Goal: Task Accomplishment & Management: Manage account settings

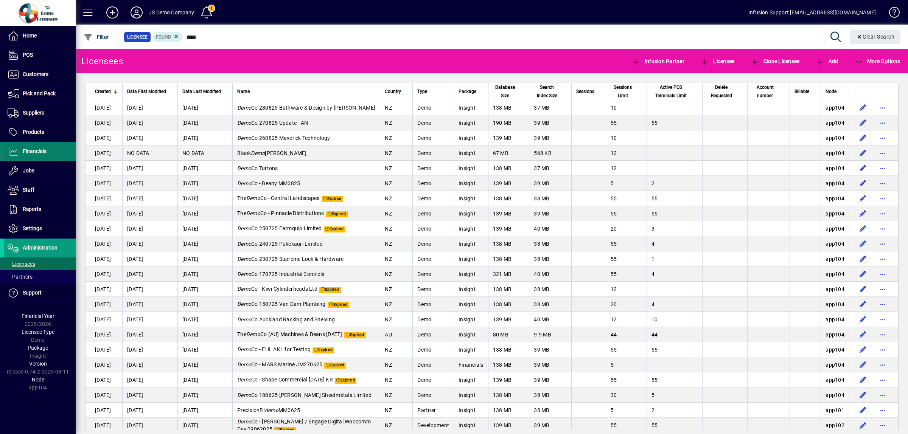
click at [30, 153] on span "Financials" at bounding box center [35, 151] width 24 height 6
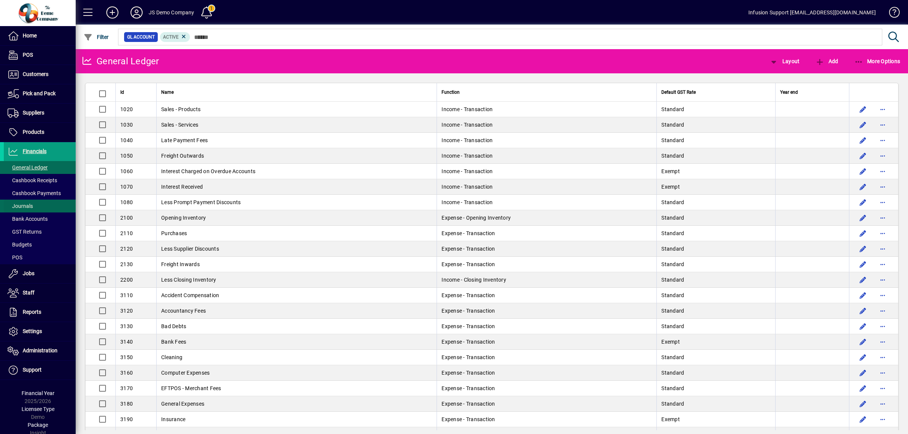
click at [27, 203] on span "Journals" at bounding box center [18, 206] width 29 height 8
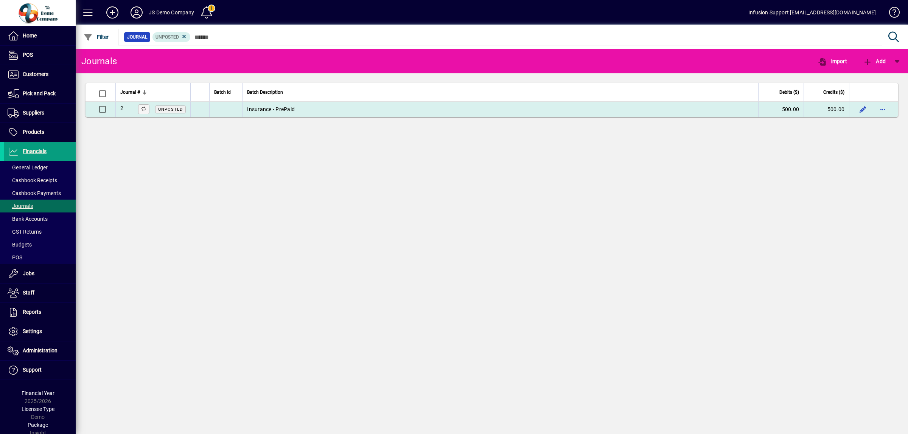
click at [169, 110] on span "Unposted" at bounding box center [170, 109] width 25 height 5
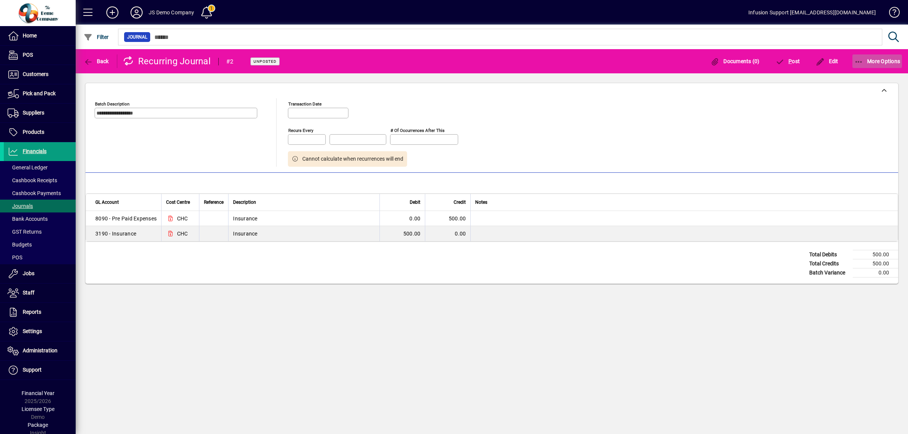
click at [860, 59] on icon "button" at bounding box center [858, 62] width 9 height 8
click at [88, 61] on div at bounding box center [454, 217] width 908 height 434
click at [88, 61] on icon "button" at bounding box center [88, 62] width 9 height 8
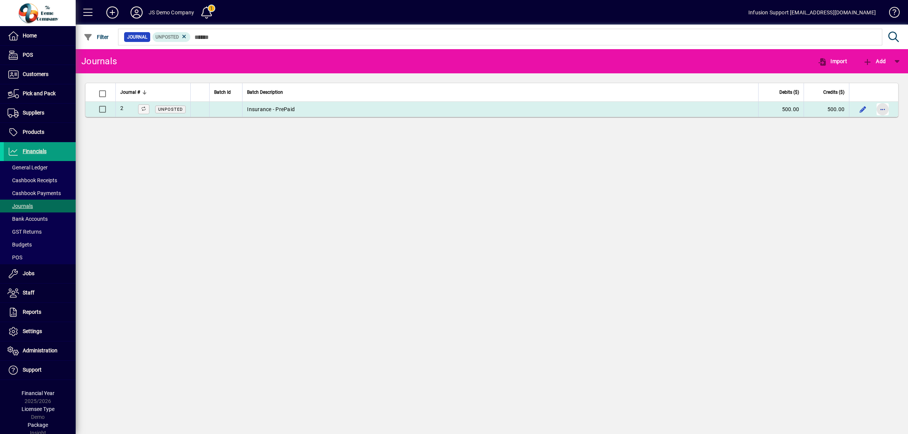
click at [887, 106] on span "button" at bounding box center [883, 109] width 18 height 18
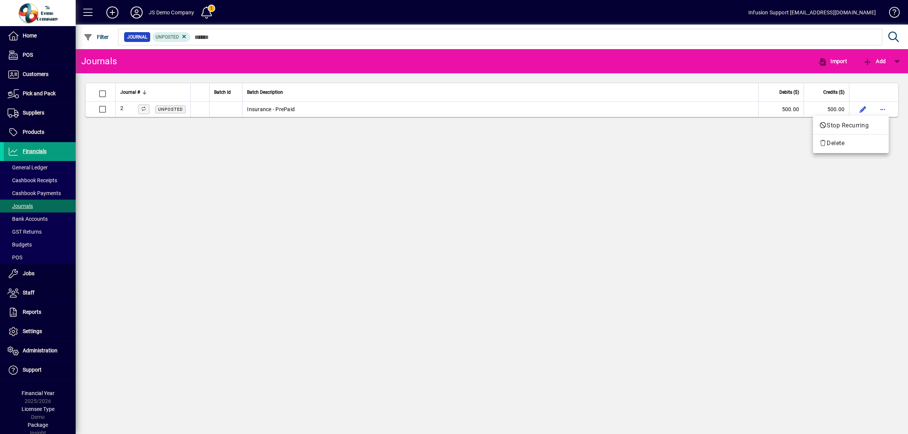
click at [182, 39] on div at bounding box center [454, 217] width 908 height 434
click at [184, 36] on icon at bounding box center [184, 36] width 7 height 7
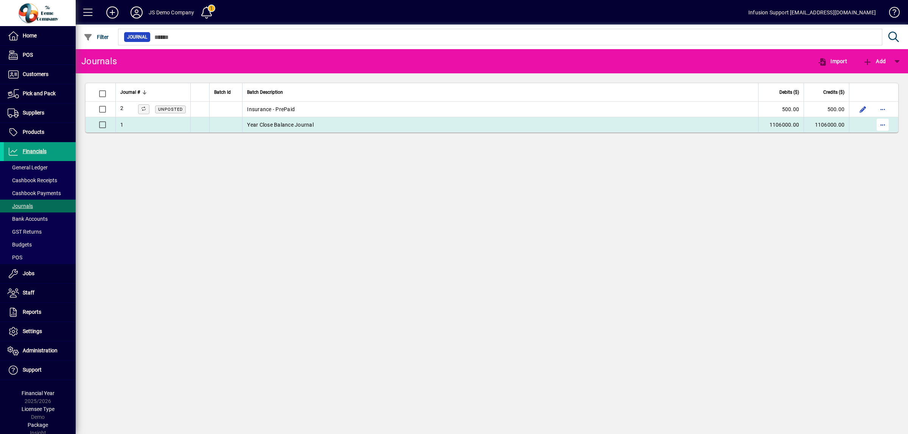
click at [877, 128] on span "button" at bounding box center [883, 125] width 18 height 18
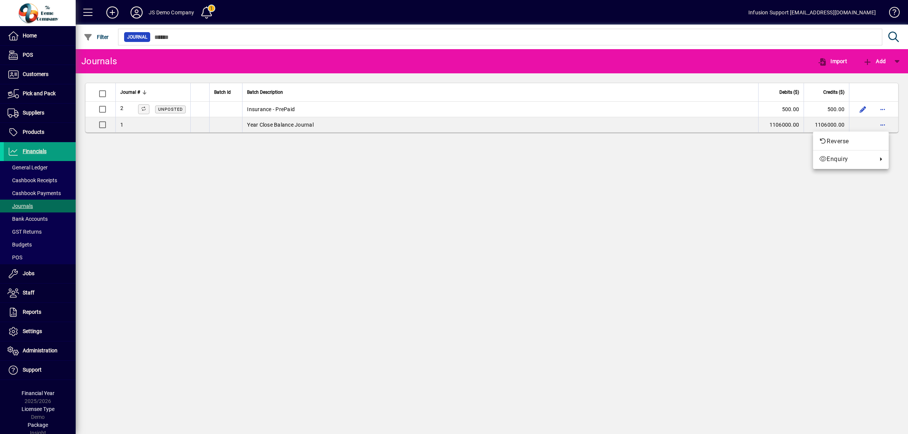
click at [889, 12] on div at bounding box center [454, 217] width 908 height 434
click at [892, 9] on span at bounding box center [891, 14] width 18 height 18
click at [38, 148] on span "Financials" at bounding box center [35, 151] width 24 height 6
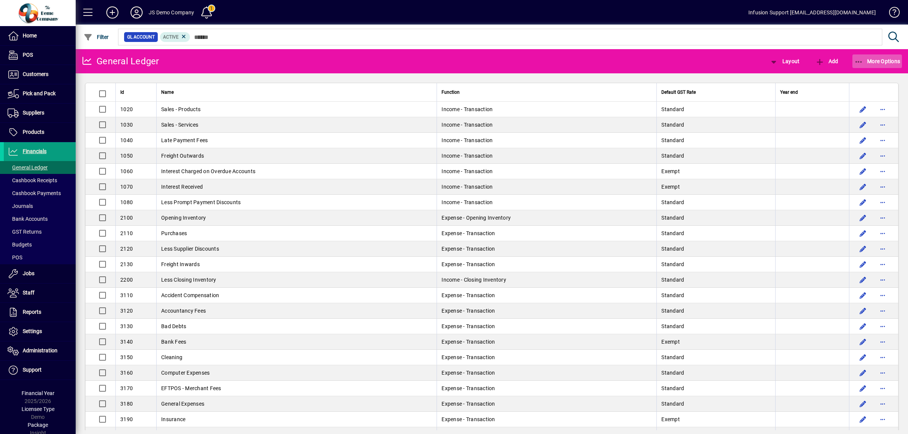
click at [862, 59] on icon "button" at bounding box center [858, 62] width 9 height 8
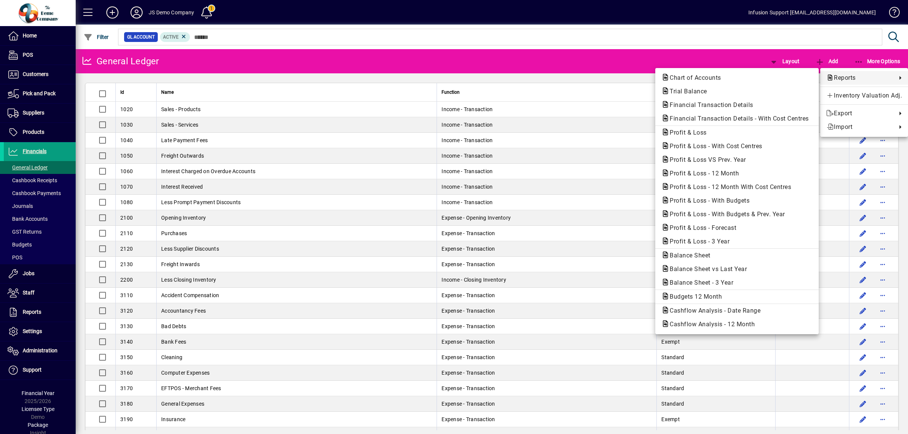
click at [28, 204] on div at bounding box center [454, 217] width 908 height 434
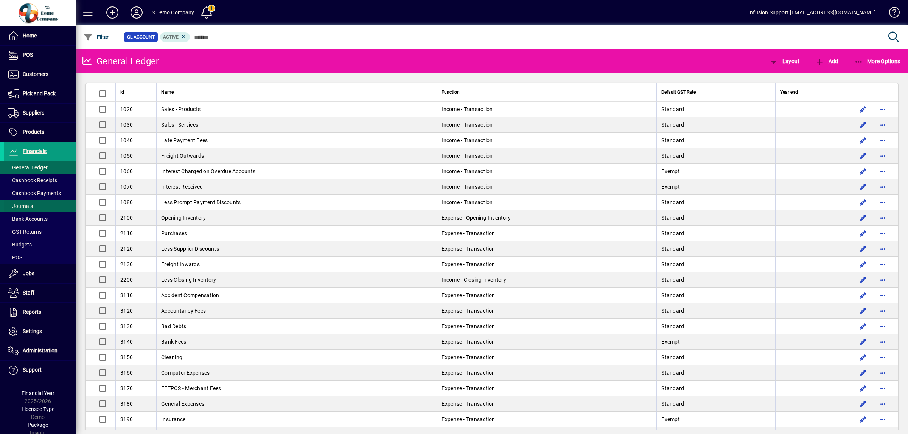
drag, startPoint x: 22, startPoint y: 207, endPoint x: 29, endPoint y: 204, distance: 8.2
click at [22, 206] on span "Journals" at bounding box center [20, 206] width 25 height 6
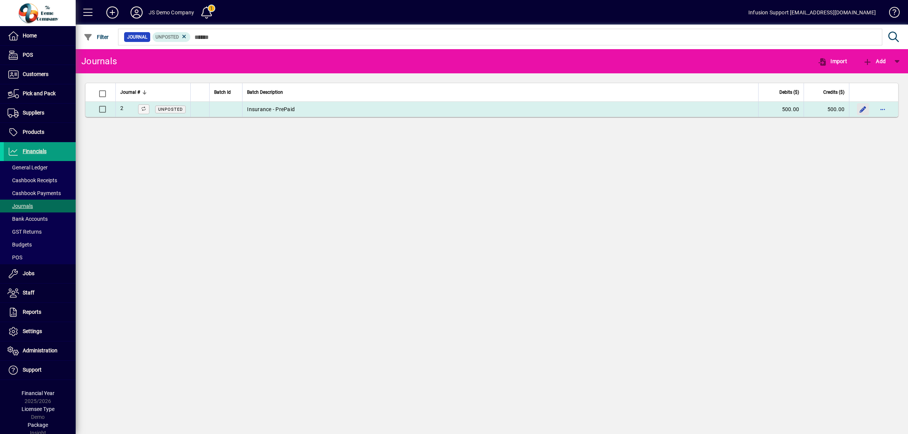
click at [862, 109] on span "button" at bounding box center [863, 109] width 18 height 18
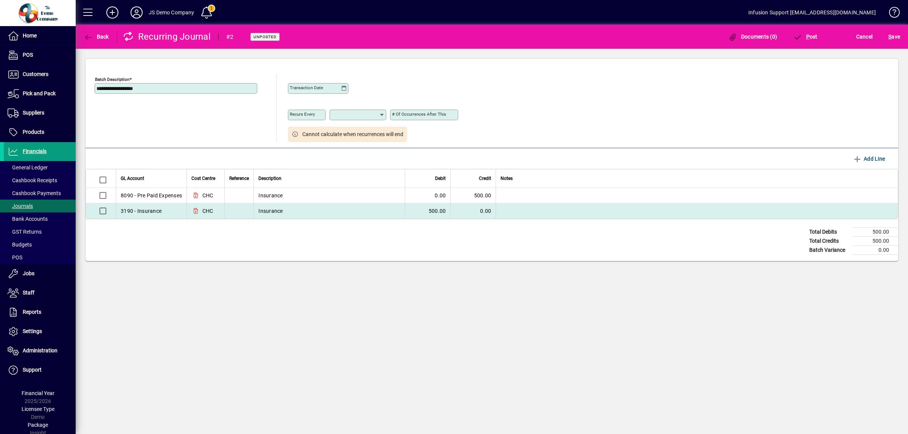
drag, startPoint x: 90, startPoint y: 175, endPoint x: 884, endPoint y: 212, distance: 795.1
click at [884, 212] on table "GL Account Cost Centre Reference Description Debit Credit Notes 8090 - Pre Paid…" at bounding box center [492, 194] width 813 height 50
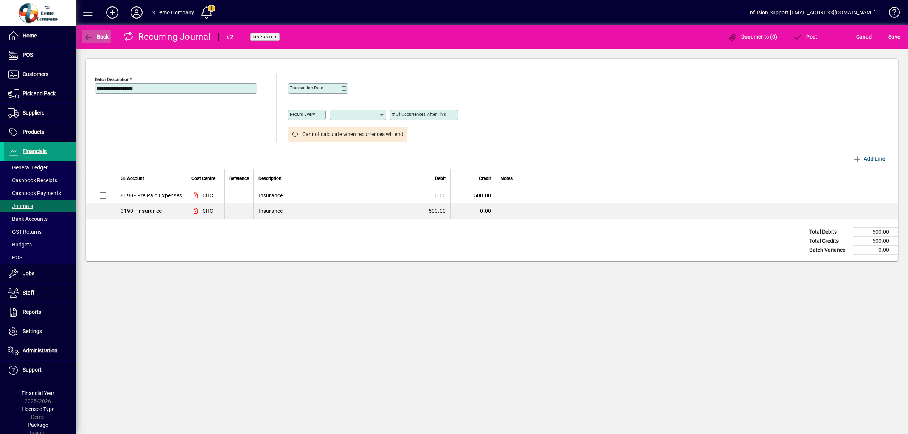
click at [91, 40] on icon "button" at bounding box center [88, 38] width 9 height 8
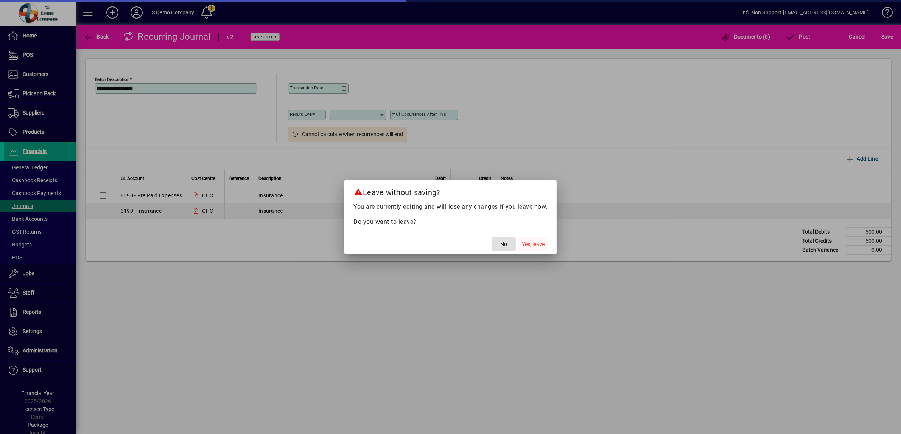
click at [535, 246] on span "Yes, leave" at bounding box center [533, 245] width 23 height 8
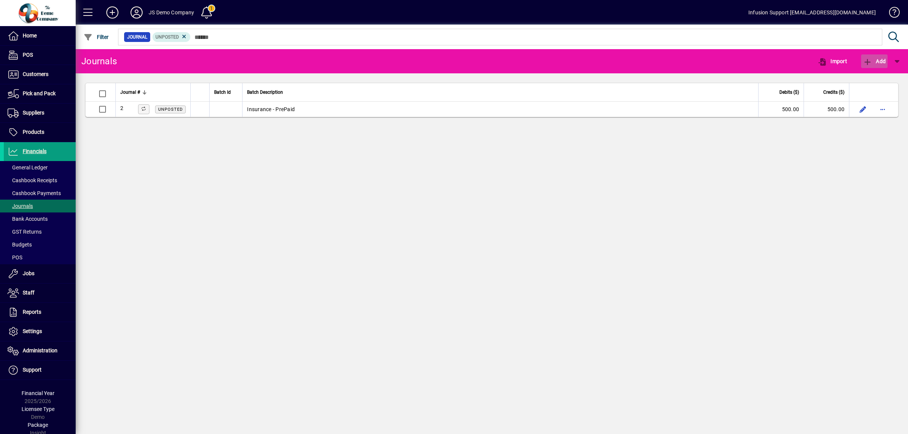
click at [871, 62] on icon "button" at bounding box center [867, 62] width 9 height 8
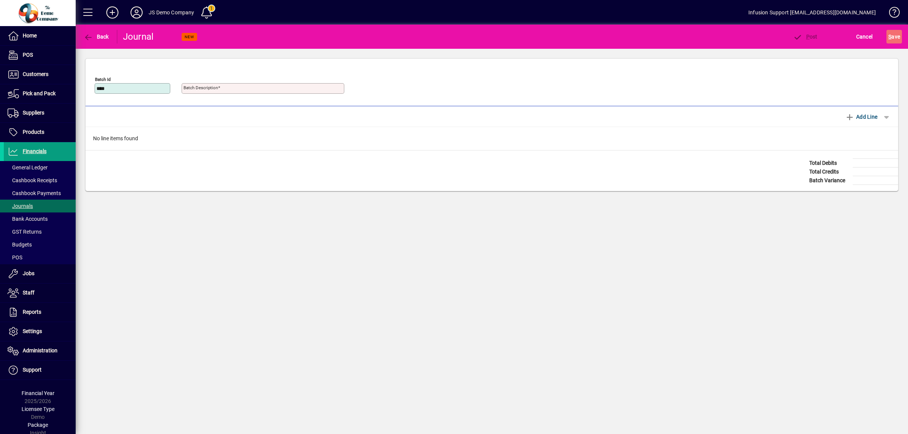
type input "****"
click at [209, 86] on mat-label "Batch Description" at bounding box center [201, 87] width 34 height 5
click at [209, 86] on input "Batch Description" at bounding box center [264, 89] width 160 height 6
type input "****"
drag, startPoint x: 128, startPoint y: 84, endPoint x: 85, endPoint y: 82, distance: 42.4
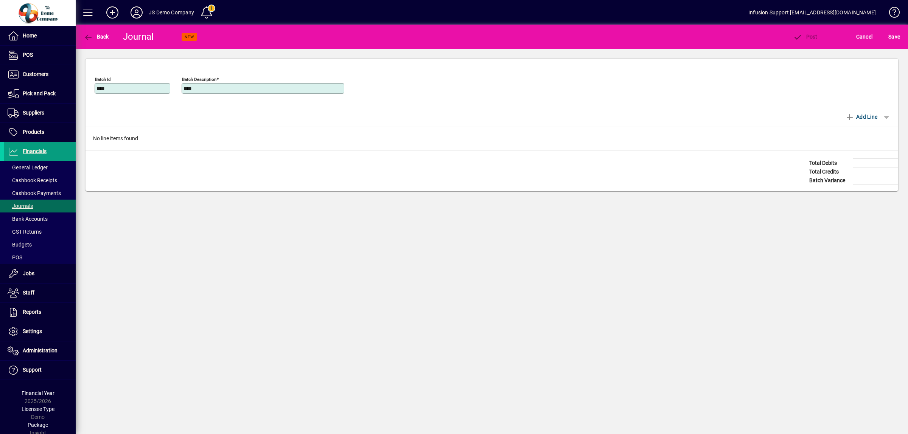
click at [85, 82] on mat-card "Journal Batch Id TEST Batch Description test Journal Batch Id **** Batch Descri…" at bounding box center [492, 124] width 814 height 133
click at [122, 89] on input "****" at bounding box center [132, 89] width 73 height 6
click at [85, 39] on icon "button" at bounding box center [88, 38] width 9 height 8
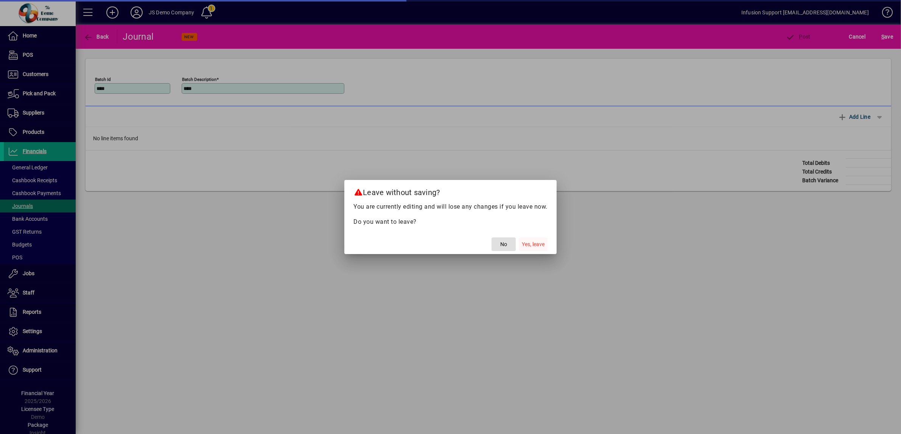
click at [531, 245] on span "Yes, leave" at bounding box center [533, 245] width 23 height 8
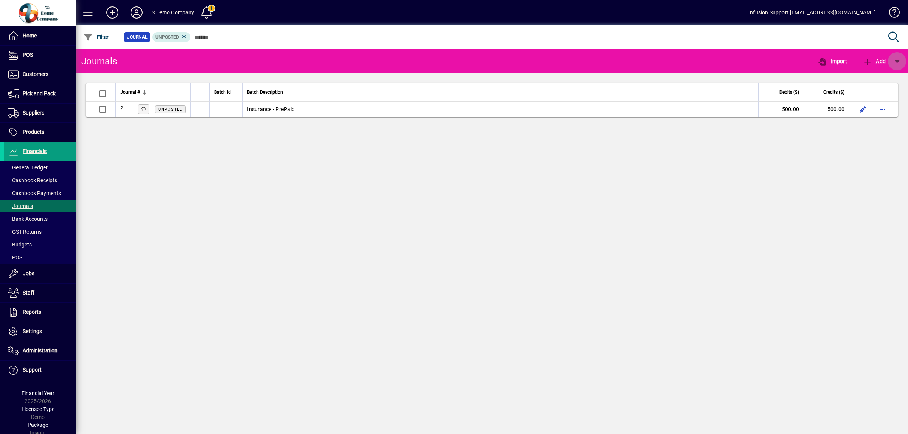
click at [901, 58] on span "button" at bounding box center [897, 61] width 18 height 18
click at [844, 111] on span "Accrual journal" at bounding box center [847, 111] width 51 height 6
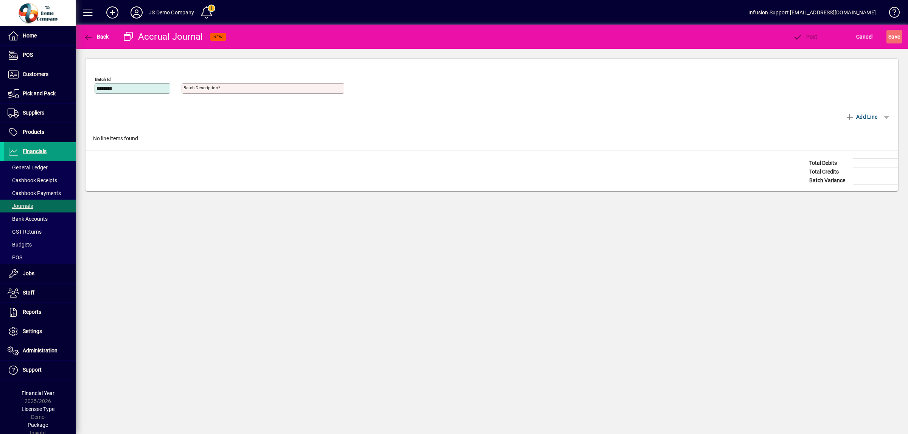
type input "********"
click at [229, 87] on input "Batch Description" at bounding box center [264, 89] width 160 height 6
type input "**********"
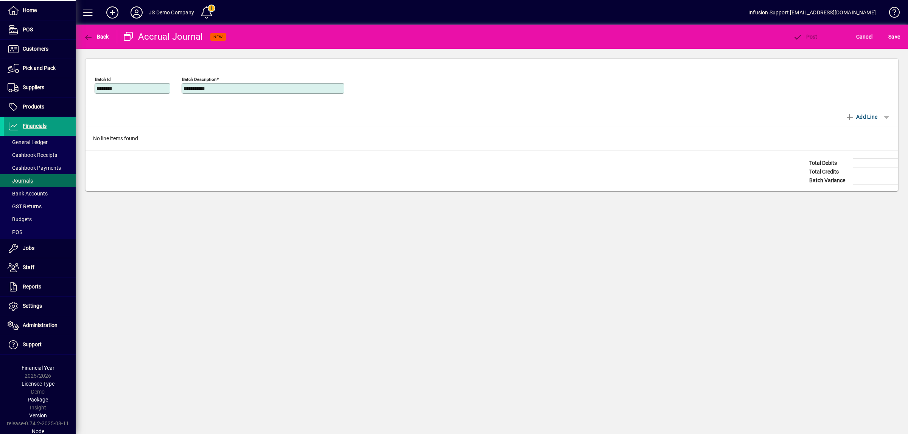
scroll to position [26, 0]
click at [26, 322] on span "Administration" at bounding box center [40, 324] width 35 height 6
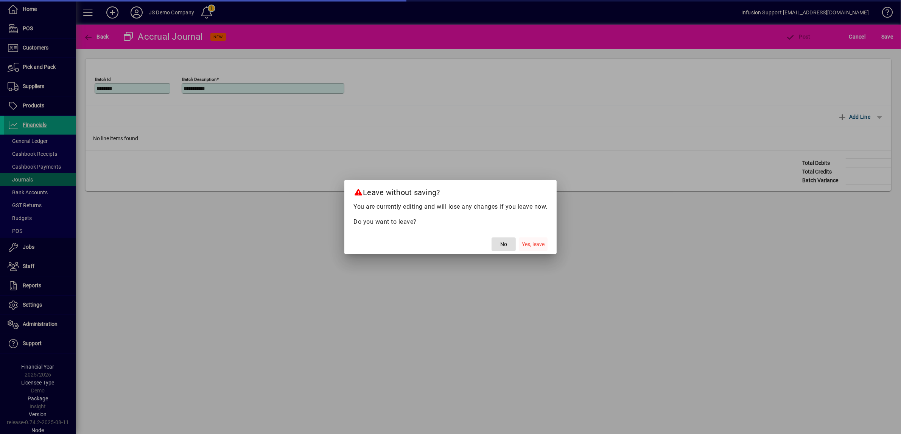
click at [538, 243] on span "Yes, leave" at bounding box center [533, 245] width 23 height 8
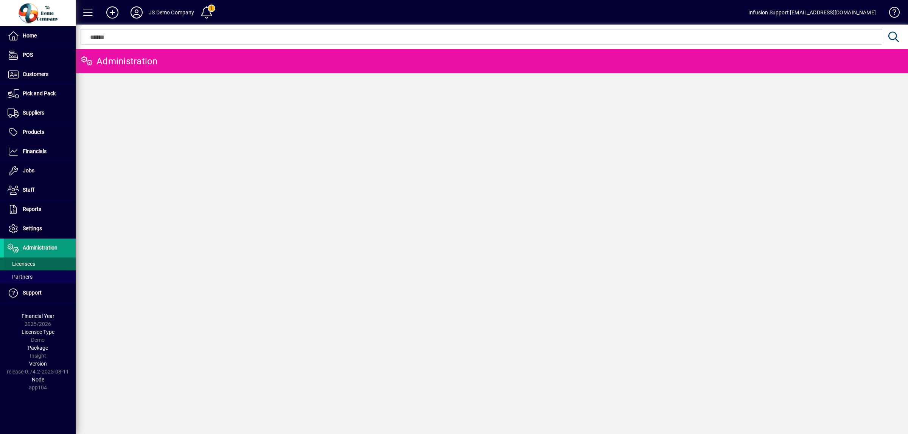
click at [20, 265] on span "Licensees" at bounding box center [22, 264] width 28 height 6
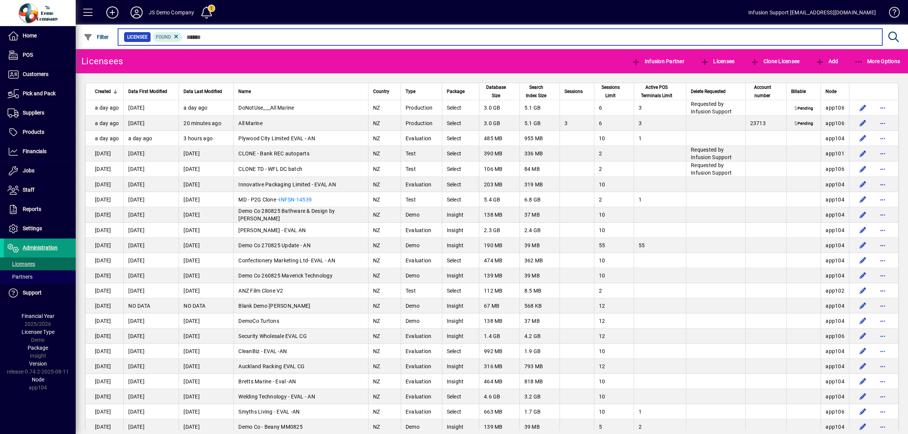
click at [206, 35] on input "text" at bounding box center [530, 37] width 694 height 11
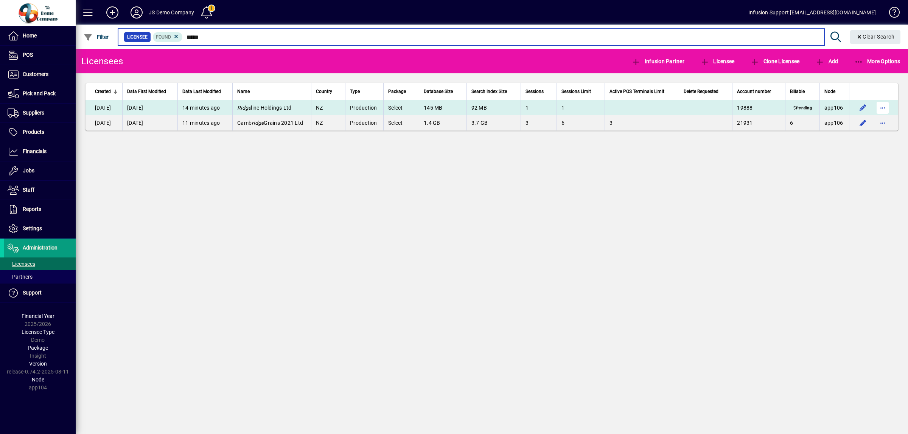
type input "*****"
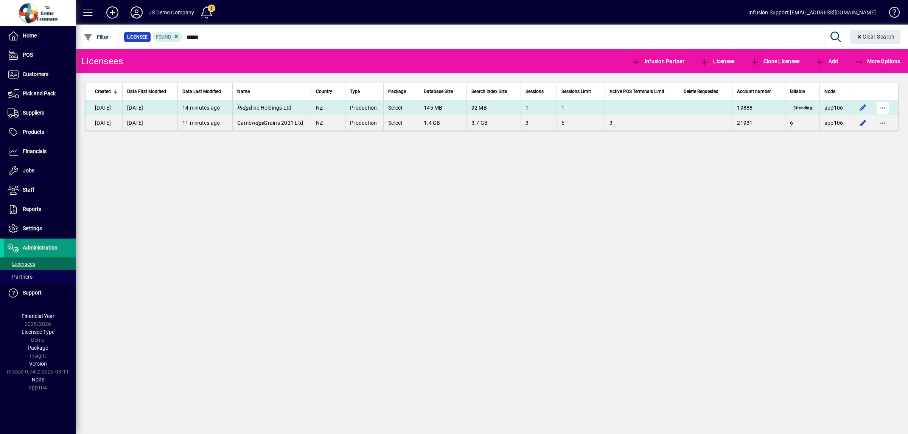
click at [886, 107] on span "button" at bounding box center [883, 108] width 18 height 18
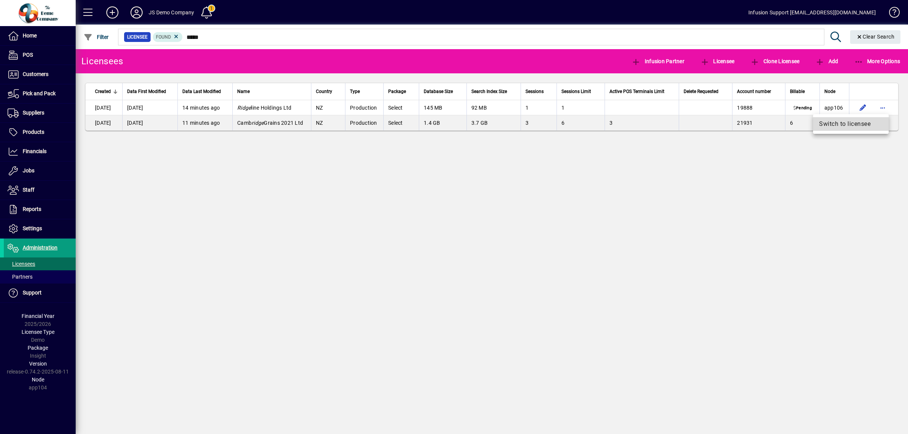
click at [852, 120] on span "Switch to licensee" at bounding box center [851, 124] width 64 height 9
